Goal: Register for event/course: Sign up to attend an event or enroll in a course

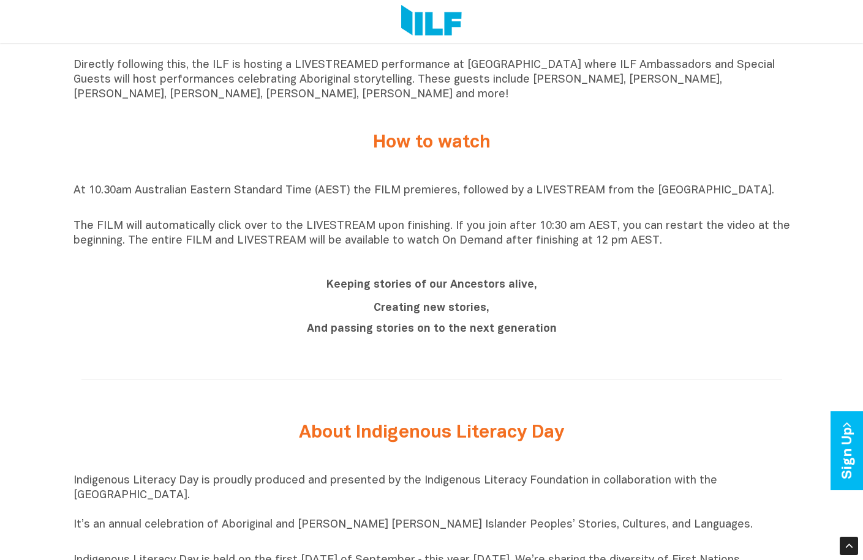
scroll to position [1041, 0]
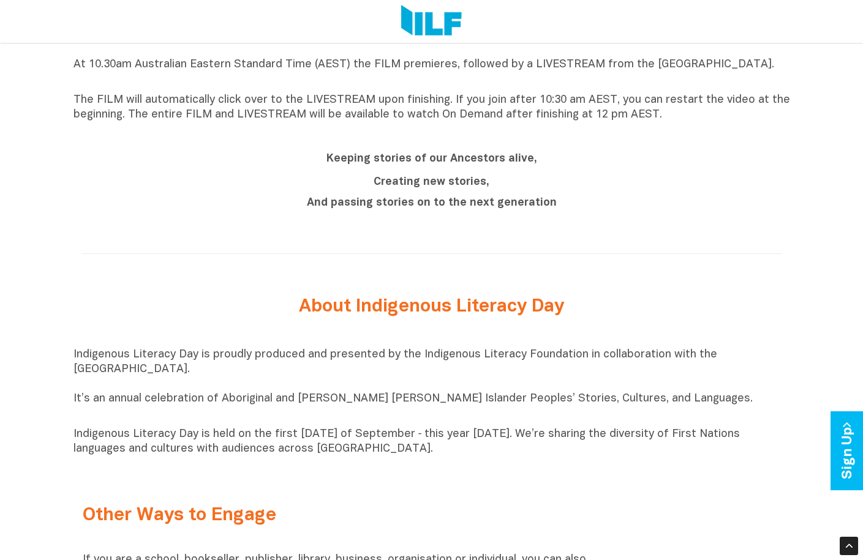
drag, startPoint x: 69, startPoint y: 362, endPoint x: 228, endPoint y: 369, distance: 158.8
click at [228, 369] on div "Indigenous Literacy Day 2025 Indigenous Literacy Day 2025 will be held on Wedne…" at bounding box center [431, 113] width 863 height 1475
drag, startPoint x: 228, startPoint y: 369, endPoint x: 187, endPoint y: 391, distance: 46.6
click at [187, 391] on p "Indigenous Literacy Day is proudly produced and presented by the Indigenous Lit…" at bounding box center [432, 385] width 717 height 74
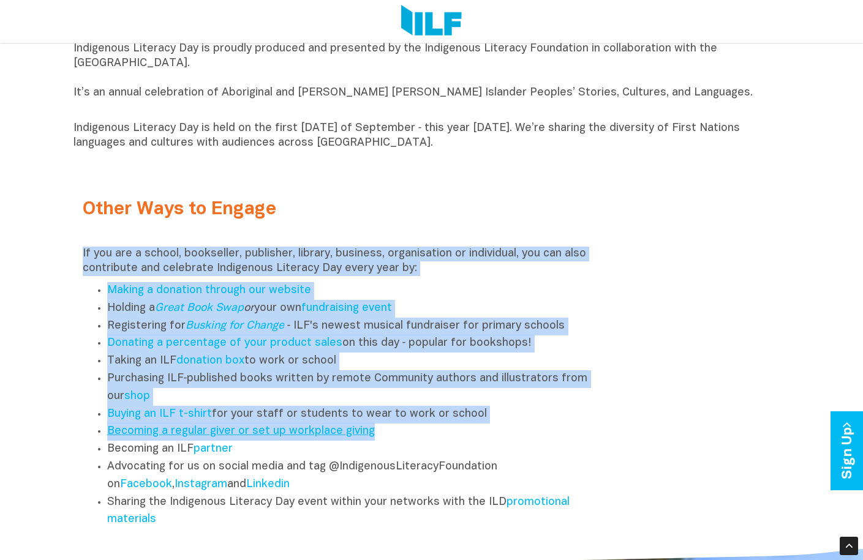
scroll to position [1531, 0]
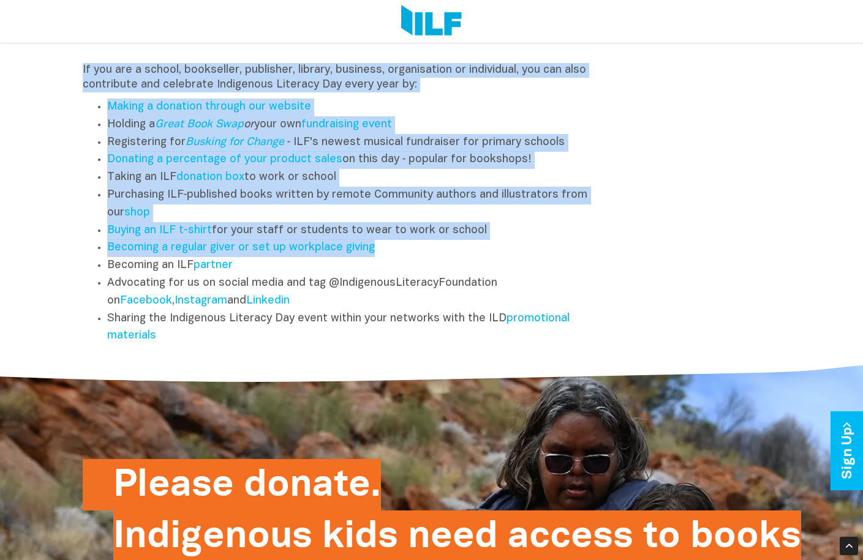
drag, startPoint x: 82, startPoint y: 261, endPoint x: 172, endPoint y: 348, distance: 124.8
click at [172, 345] on div "If you are a school, bookseller, publisher, library, business, organisation or …" at bounding box center [342, 204] width 519 height 282
copy div "If you are a school, bookseller, publisher, library, business, organisation or …"
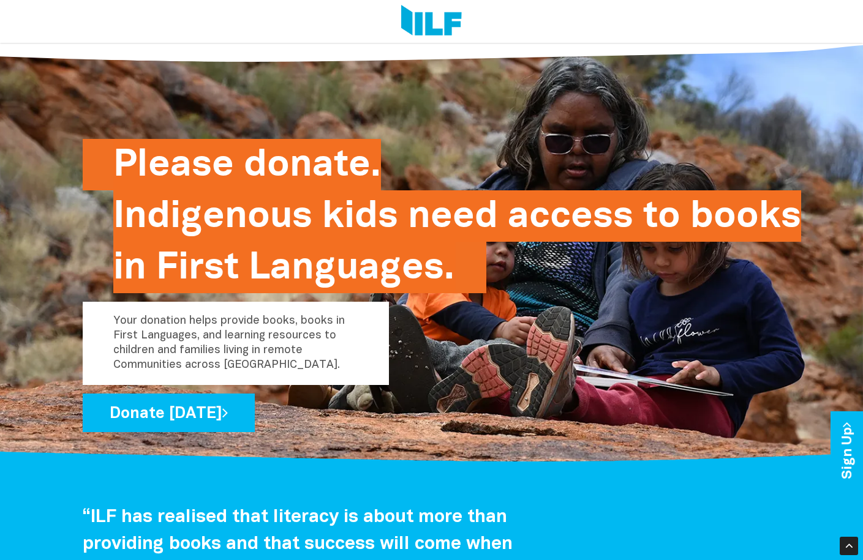
scroll to position [1960, 0]
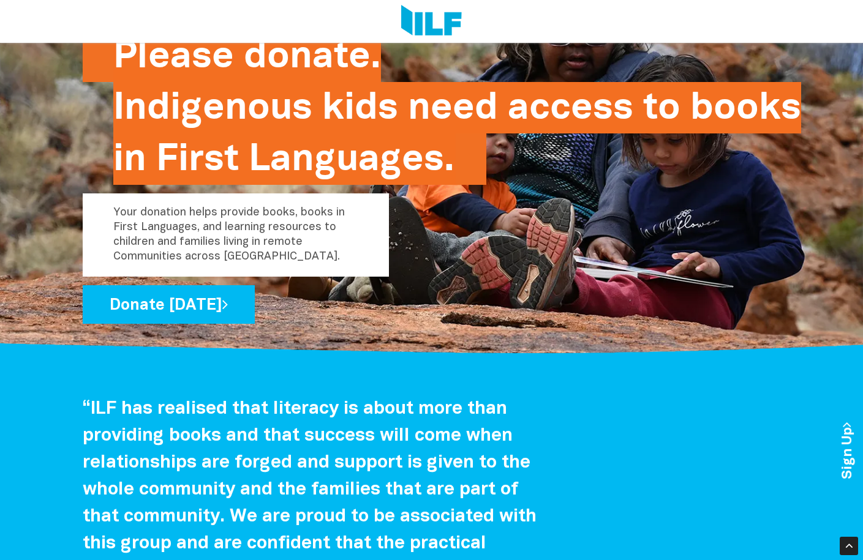
click at [350, 431] on h4 "“ILF has realised that literacy is about more than providing books and that suc…" at bounding box center [312, 490] width 459 height 189
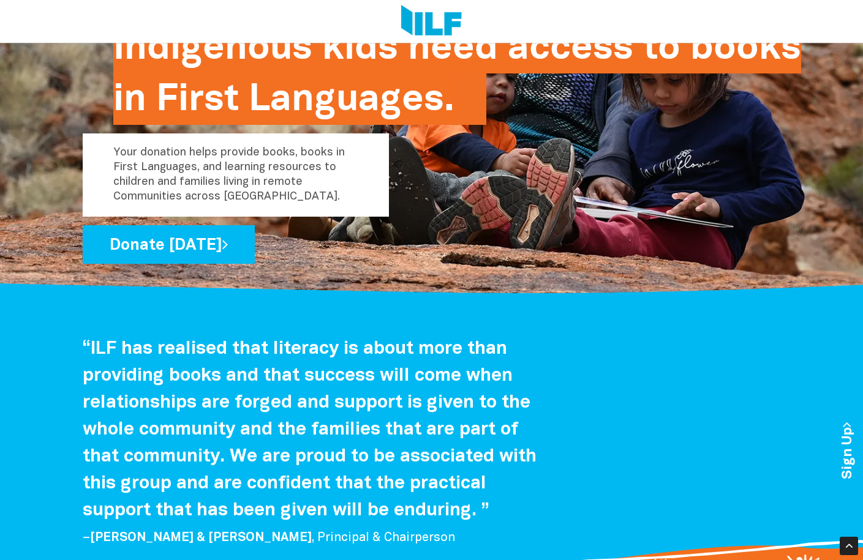
scroll to position [2144, 0]
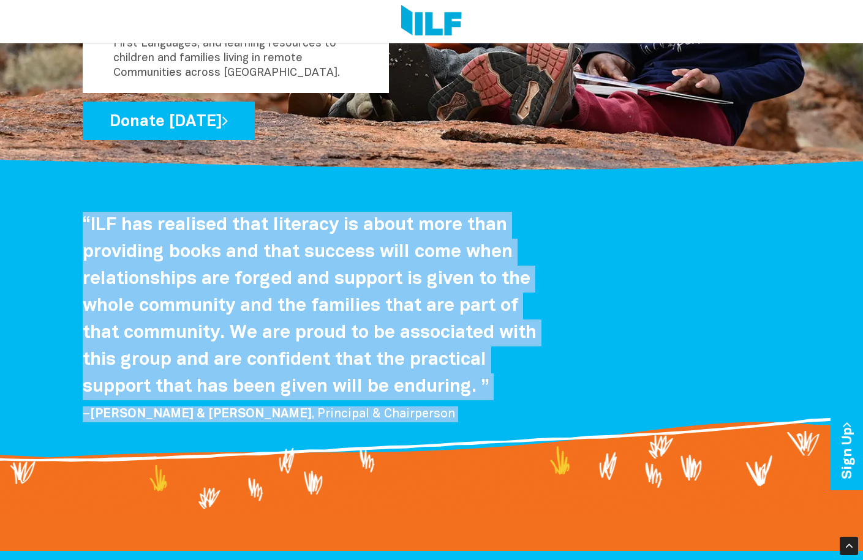
drag, startPoint x: 75, startPoint y: 229, endPoint x: 442, endPoint y: 432, distance: 419.5
copy body "“ILF has realised that literacy is about more than providing books and that suc…"
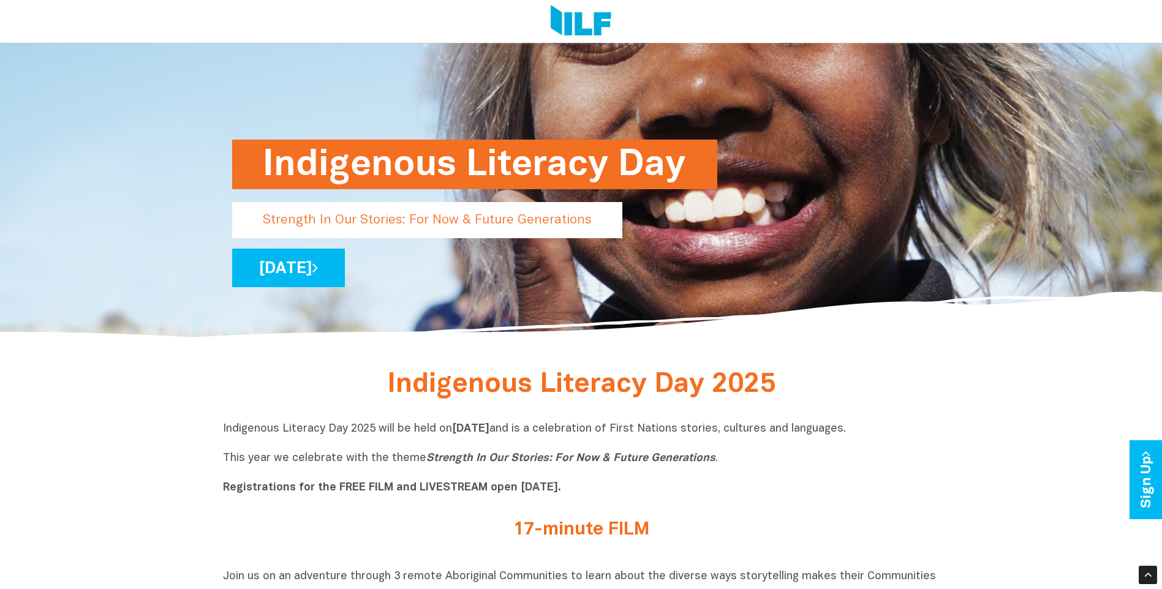
scroll to position [61, 0]
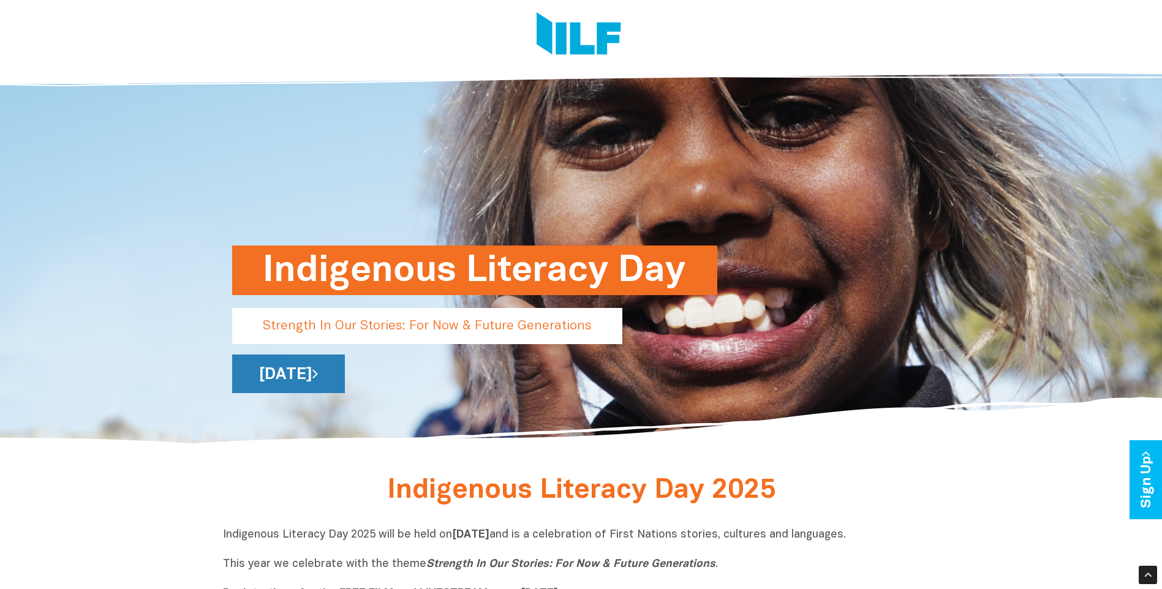
click at [331, 383] on link "[DATE]" at bounding box center [288, 374] width 113 height 39
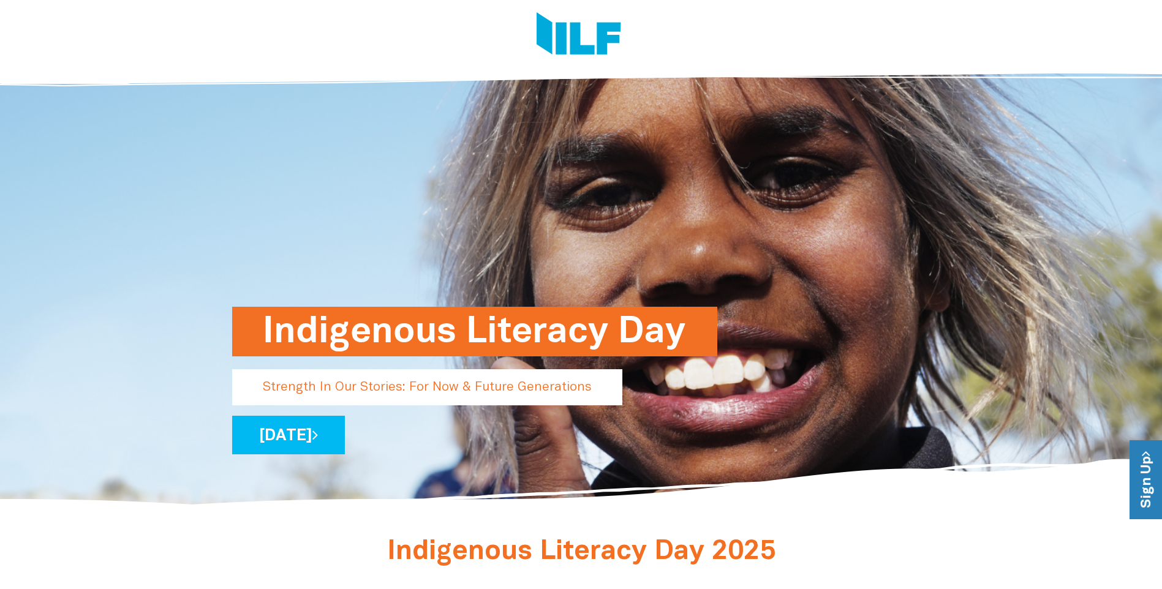
click at [1142, 499] on link "Sign Up" at bounding box center [1147, 479] width 35 height 79
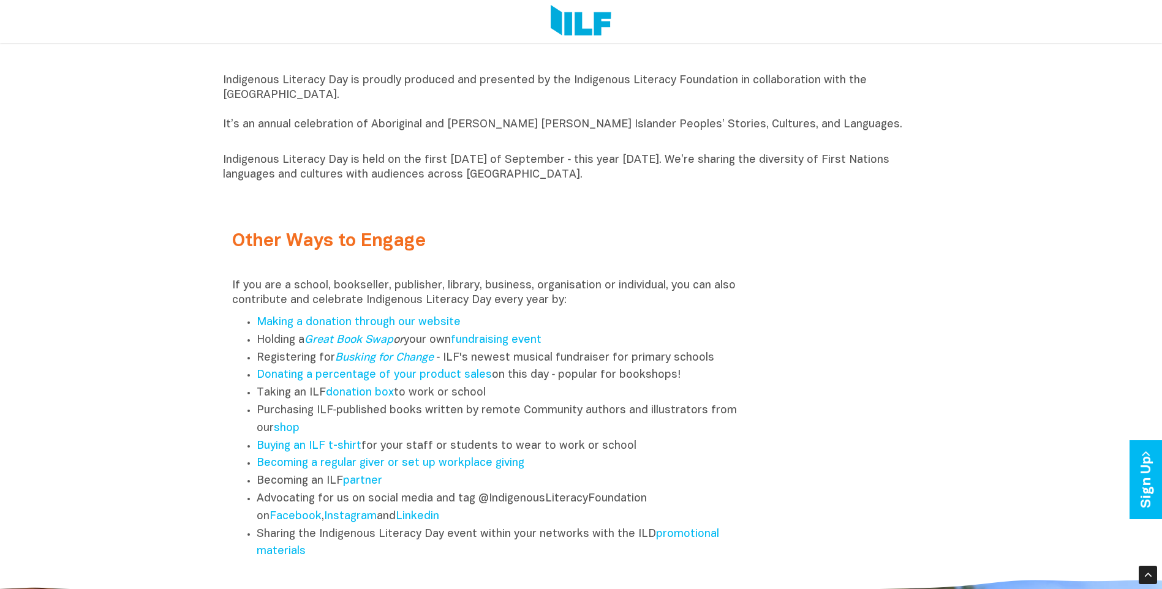
scroll to position [1531, 0]
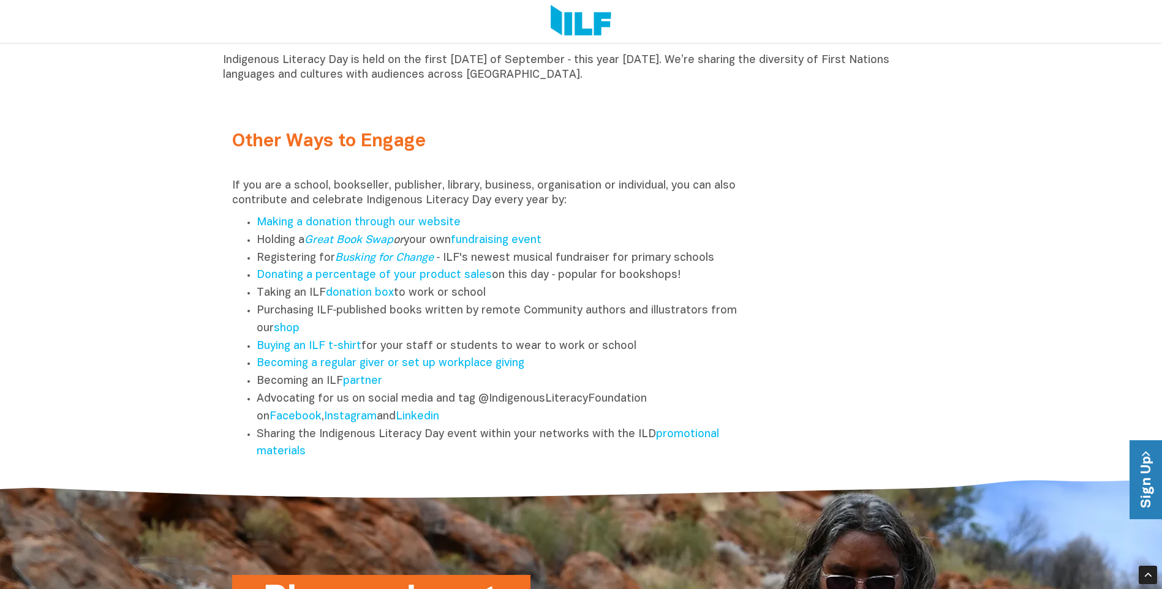
click at [1142, 477] on link "Sign Up" at bounding box center [1147, 479] width 35 height 79
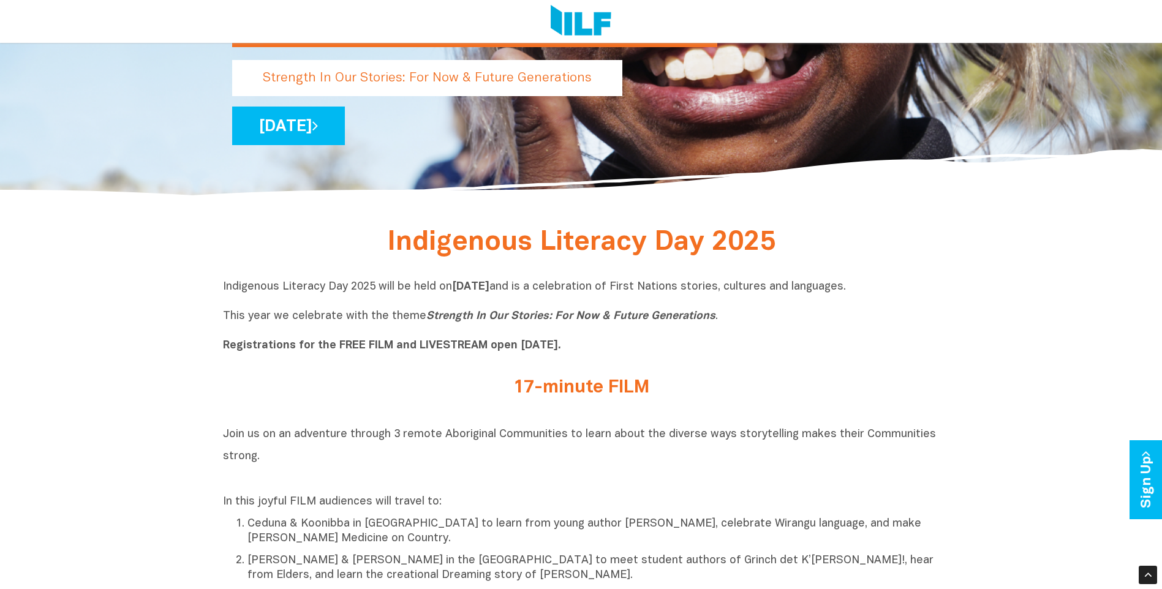
scroll to position [219, 0]
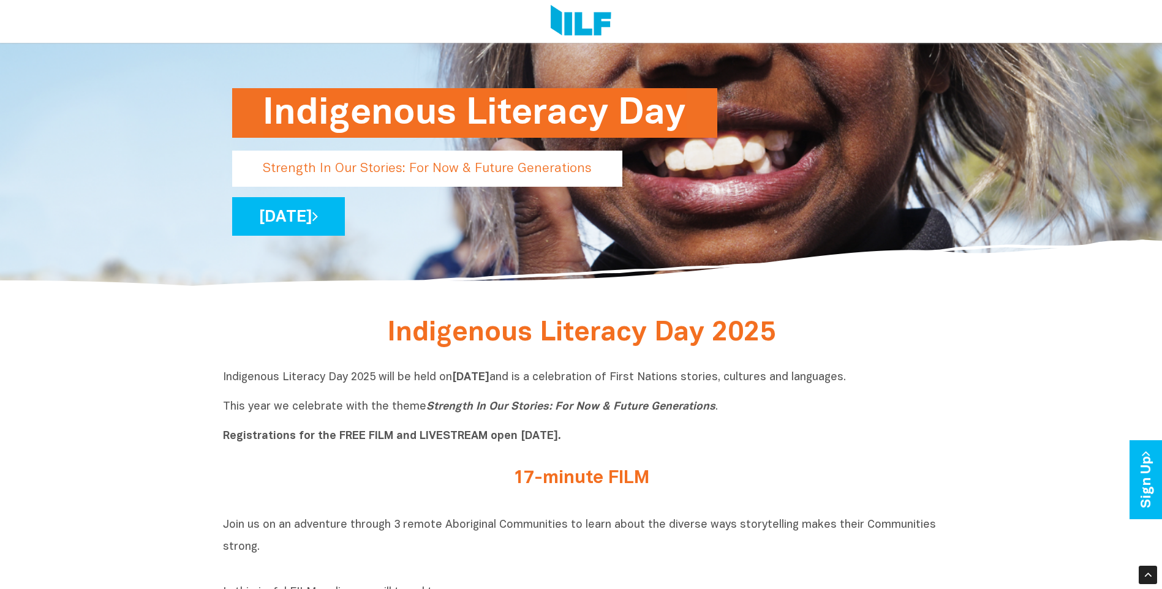
click at [611, 426] on p "Indigenous Literacy Day 2025 will be held on Wednesday 3 September and is a cel…" at bounding box center [581, 408] width 717 height 74
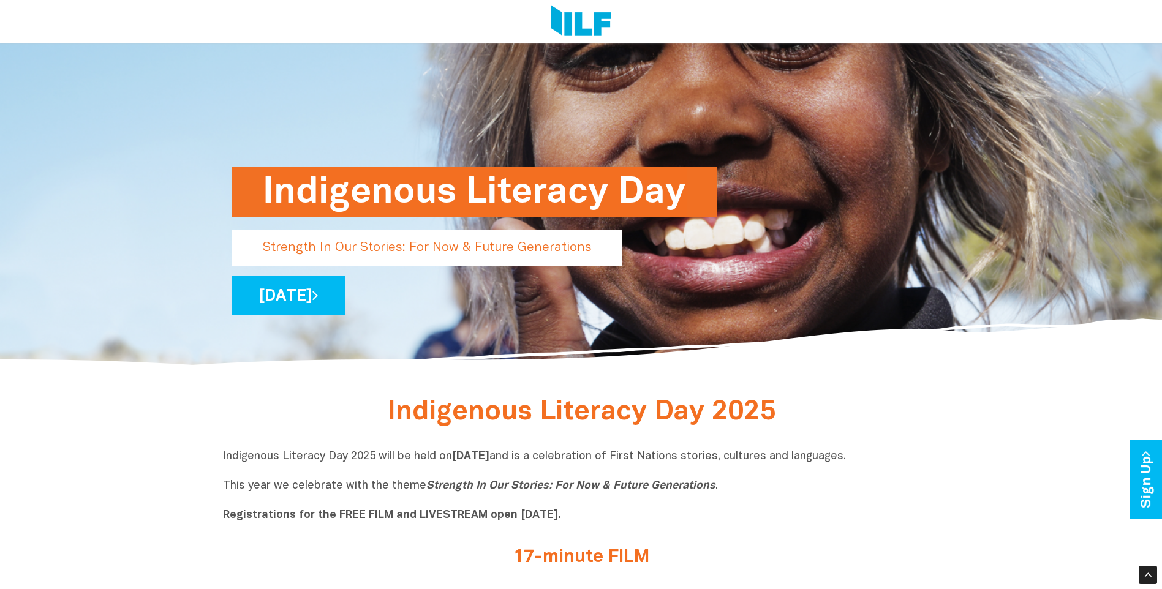
scroll to position [0, 0]
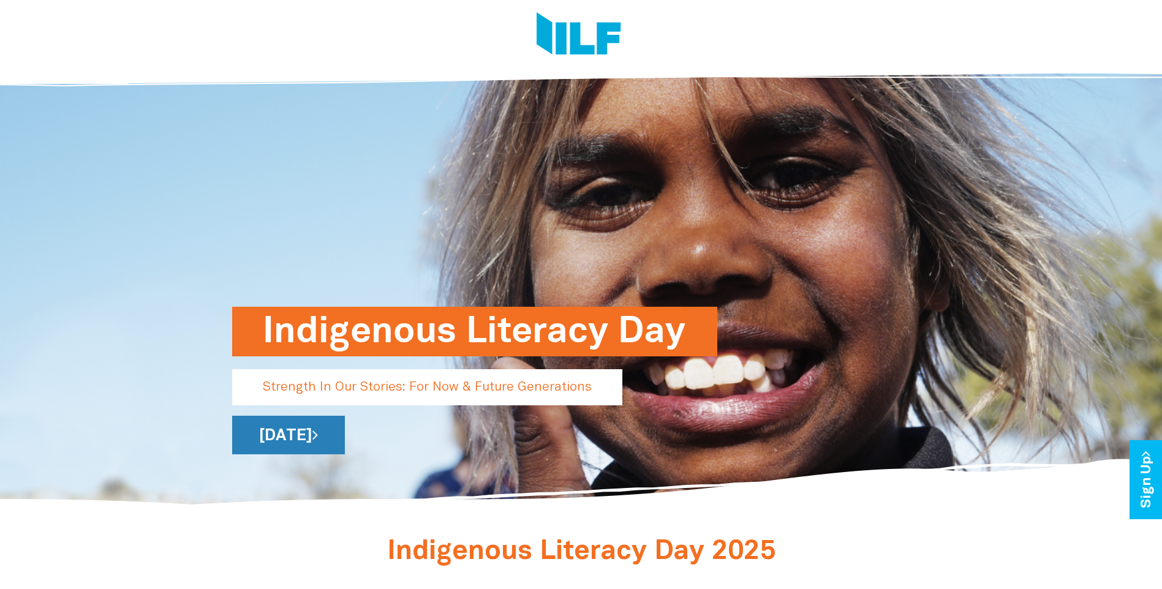
click at [345, 436] on link "[DATE]" at bounding box center [288, 435] width 113 height 39
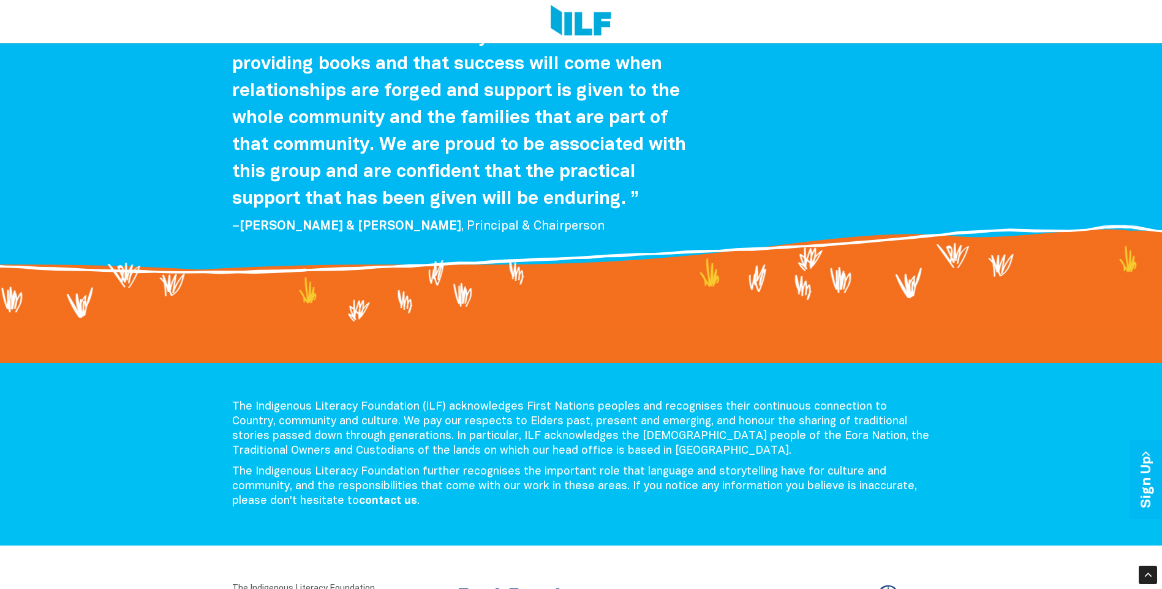
scroll to position [2581, 0]
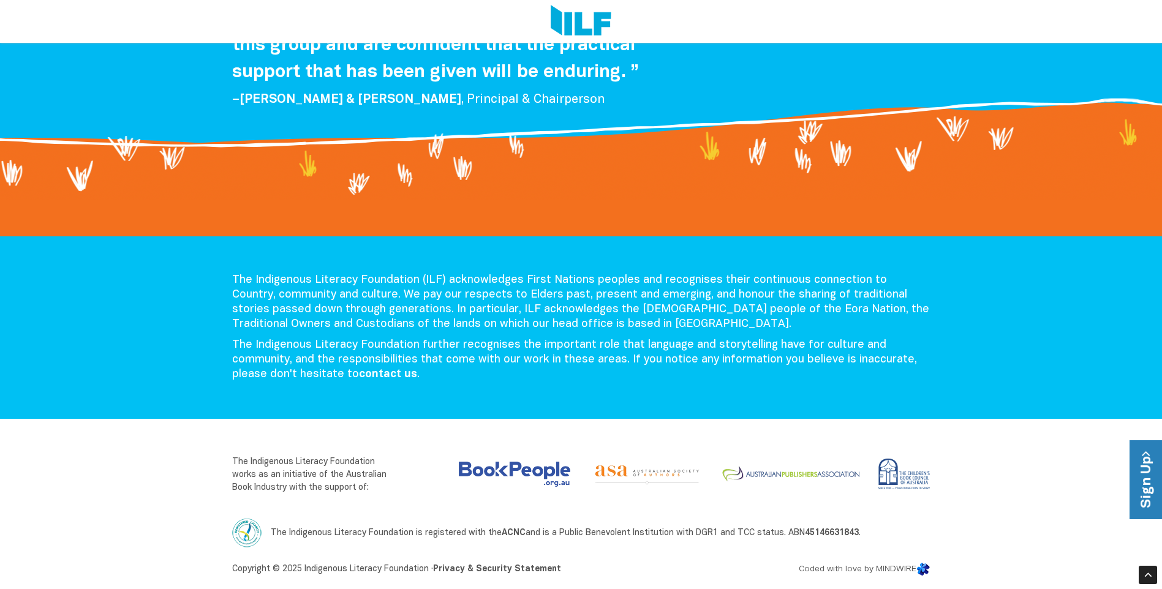
click at [1140, 485] on link "Sign Up" at bounding box center [1147, 479] width 35 height 79
